Goal: Information Seeking & Learning: Learn about a topic

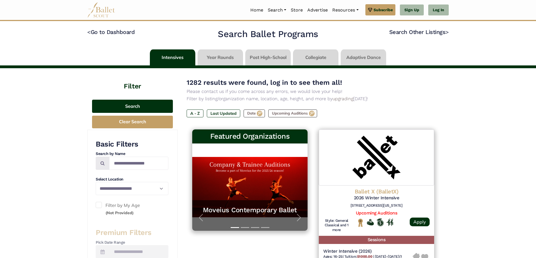
click at [133, 108] on button "Search" at bounding box center [132, 106] width 81 height 13
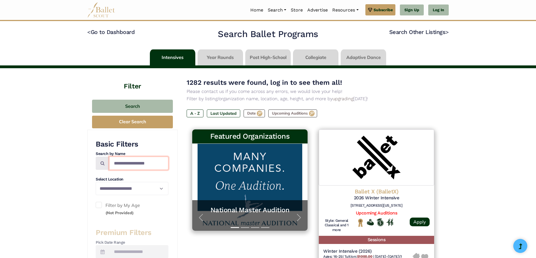
click at [133, 165] on input "Search by names..." at bounding box center [138, 163] width 59 height 13
type input "****"
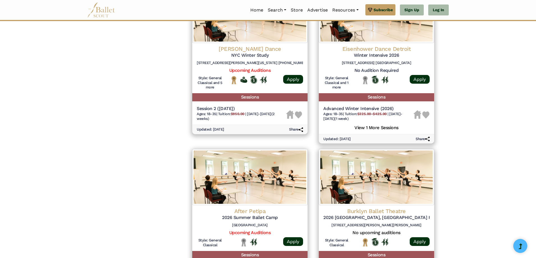
scroll to position [730, 0]
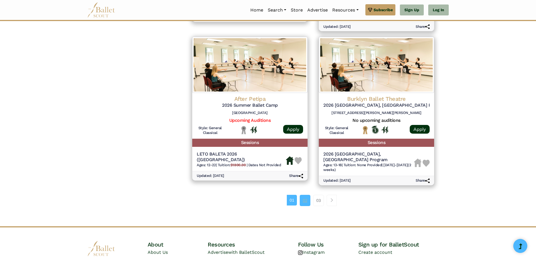
click at [302, 195] on link "02" at bounding box center [305, 200] width 11 height 11
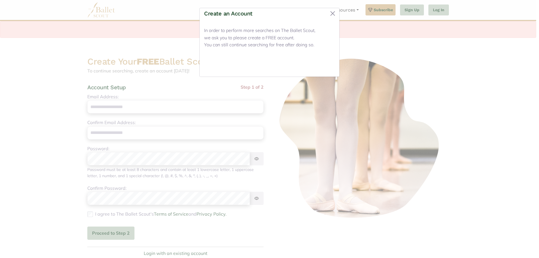
click at [331, 67] on button "Close" at bounding box center [324, 65] width 21 height 13
